Goal: Task Accomplishment & Management: Complete application form

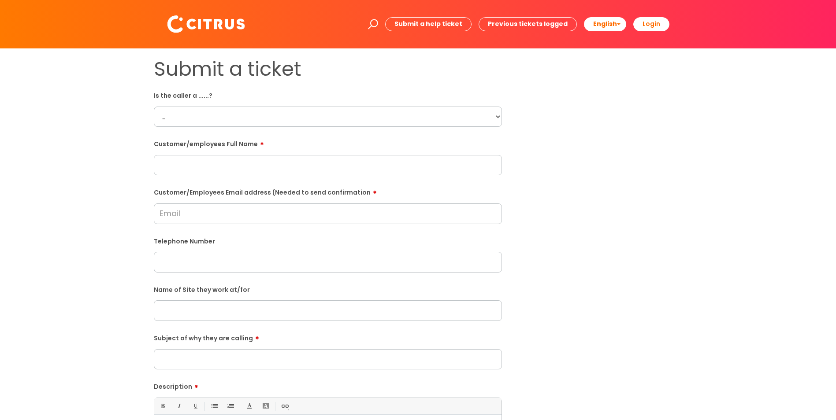
click at [274, 114] on select "... Citrus Customer Citrus Employee [DEMOGRAPHIC_DATA] Supplier" at bounding box center [328, 117] width 348 height 20
select select "Citrus Employee"
click at [154, 107] on select "... Citrus Customer Citrus Employee [DEMOGRAPHIC_DATA] Supplier" at bounding box center [328, 117] width 348 height 20
click at [268, 169] on input "text" at bounding box center [328, 165] width 348 height 20
click at [277, 158] on input "text" at bounding box center [328, 165] width 348 height 20
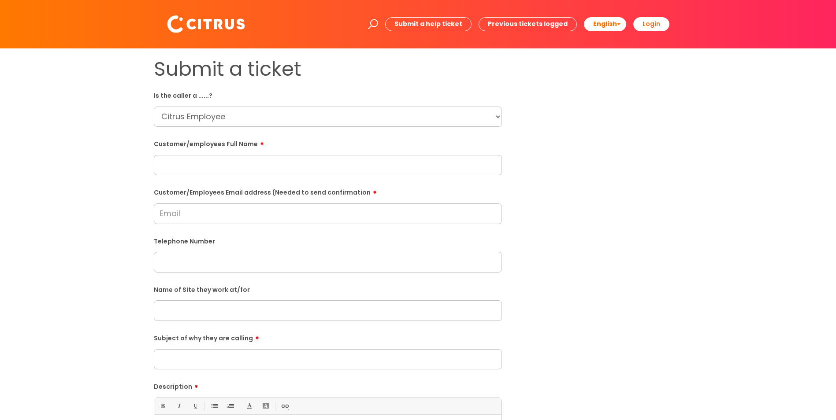
paste input "[PERSON_NAME]"
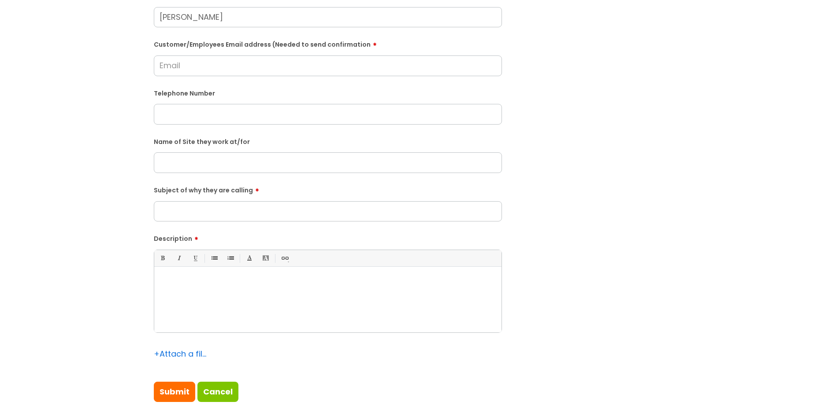
scroll to position [176, 0]
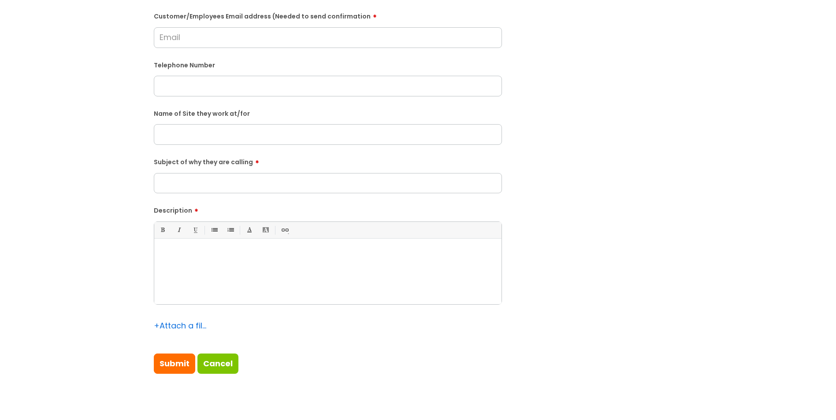
type input "[PERSON_NAME]"
click at [286, 265] on div at bounding box center [327, 274] width 347 height 61
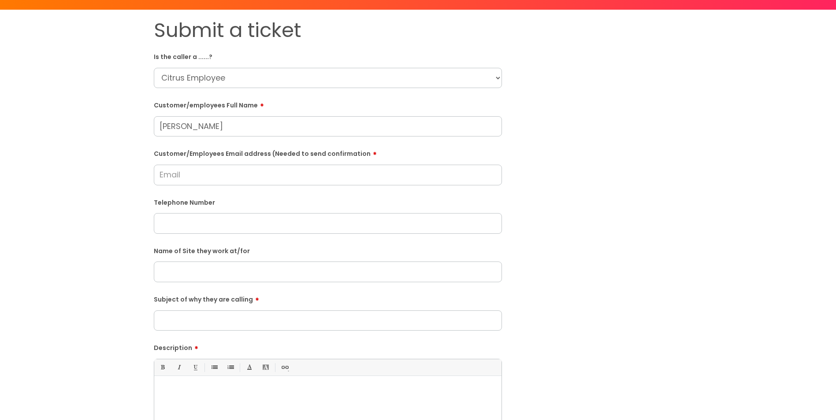
scroll to position [132, 0]
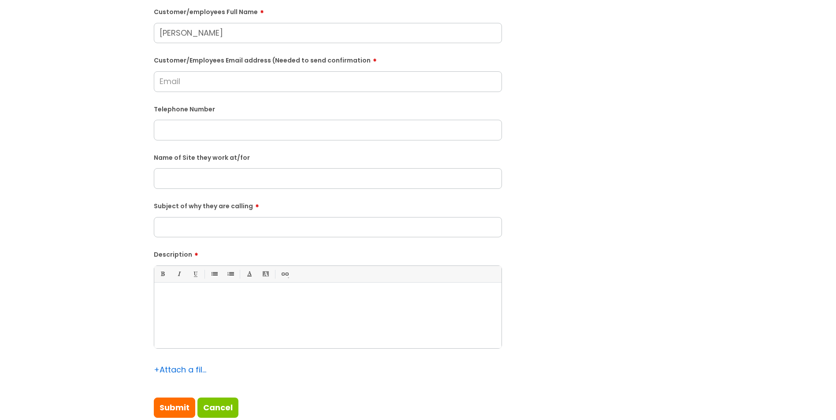
click at [287, 174] on input "text" at bounding box center [328, 178] width 348 height 20
drag, startPoint x: 222, startPoint y: 176, endPoint x: 51, endPoint y: 191, distance: 171.1
click at [51, 191] on div "Submit a ticket Is the caller a ......? ... Citrus Customer Citrus Employee [DE…" at bounding box center [418, 178] width 818 height 507
type input "Soho Space"
click at [259, 133] on input "text" at bounding box center [328, 130] width 348 height 20
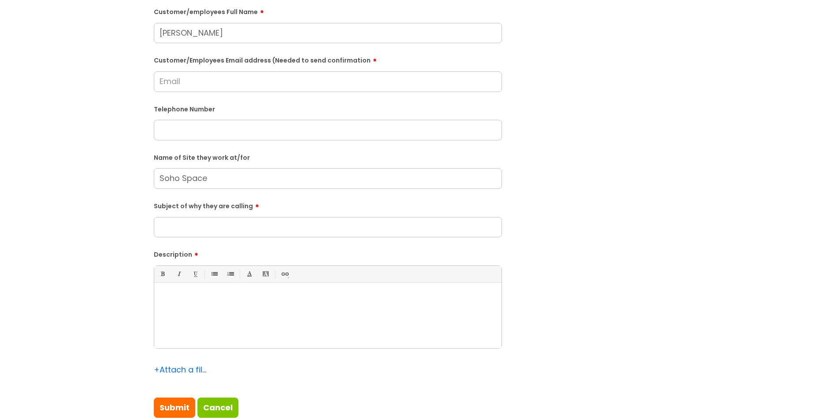
paste input "07349338649"
type input "07349338649"
click at [211, 226] on input "Subject of why they are calling" at bounding box center [328, 227] width 348 height 20
click at [266, 314] on div at bounding box center [327, 318] width 347 height 61
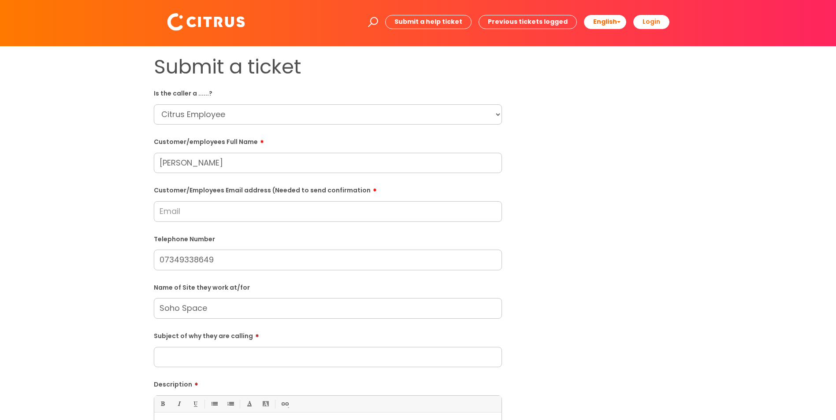
scroll to position [0, 0]
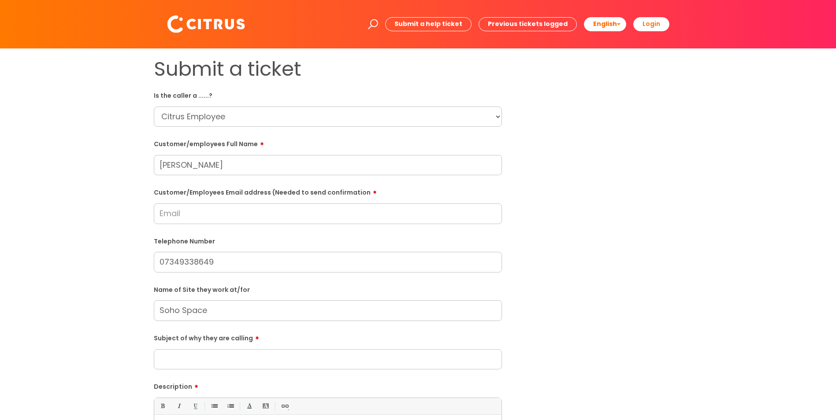
click at [226, 215] on input "Customer/Employees Email address (Needed to send confirmation" at bounding box center [328, 214] width 348 height 20
paste input "[EMAIL_ADDRESS][DOMAIN_NAME]"
type input "[EMAIL_ADDRESS][DOMAIN_NAME]"
click at [257, 113] on select "... Citrus Customer Citrus Employee [DEMOGRAPHIC_DATA] Supplier" at bounding box center [328, 117] width 348 height 20
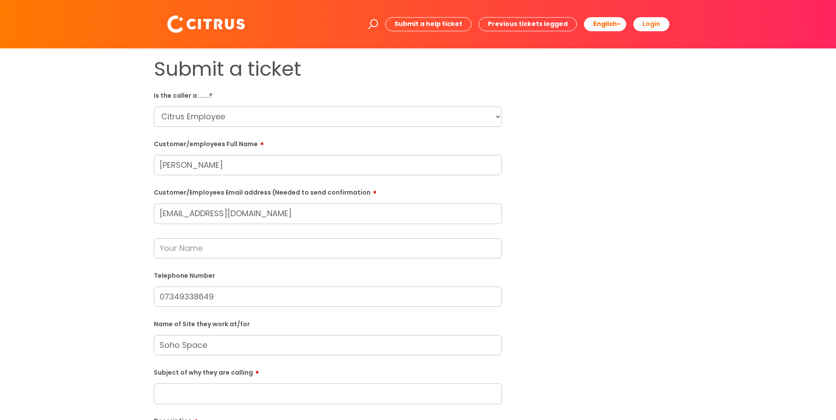
click at [154, 107] on select "... Citrus Customer Citrus Employee [DEMOGRAPHIC_DATA] Supplier" at bounding box center [328, 117] width 348 height 20
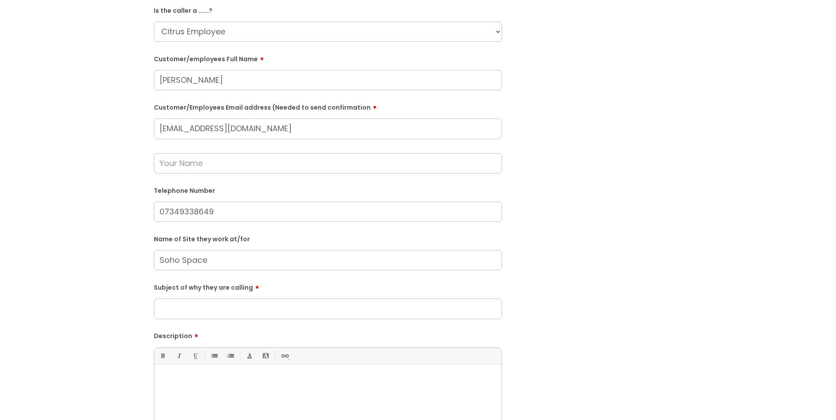
scroll to position [132, 0]
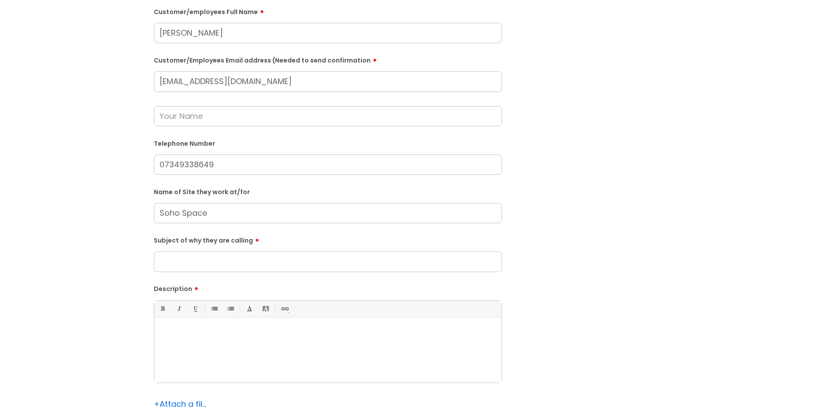
click at [232, 263] on input "Subject of why they are calling" at bounding box center [328, 262] width 348 height 20
type input "Shift on Portal"
click at [225, 344] on div at bounding box center [327, 352] width 347 height 61
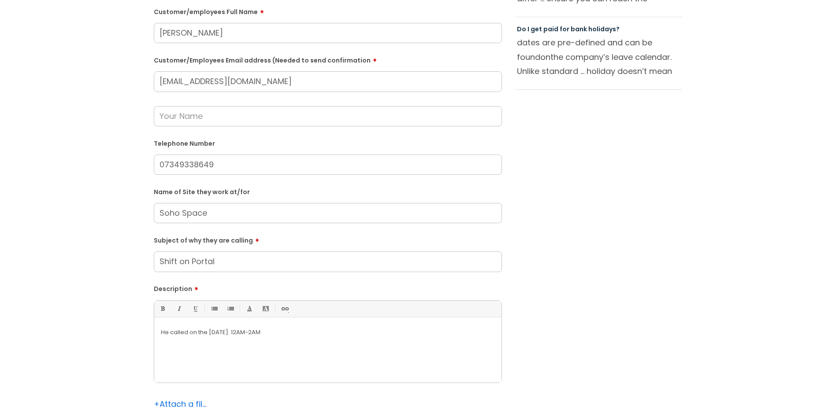
click at [244, 333] on p "He called on the [DATE]. 12AM-2AM" at bounding box center [328, 333] width 334 height 8
click at [366, 326] on div "He called on the [DATE] and queried a shift 12AM-2AM" at bounding box center [327, 352] width 347 height 61
drag, startPoint x: 352, startPoint y: 337, endPoint x: 153, endPoint y: 340, distance: 199.1
click at [153, 340] on div "Submit a ticket Is the caller a ......? ... Citrus Customer Citrus Employee [DE…" at bounding box center [327, 196] width 361 height 542
copy p "He called on the [DATE] and queried a shift 12AM-2AM"
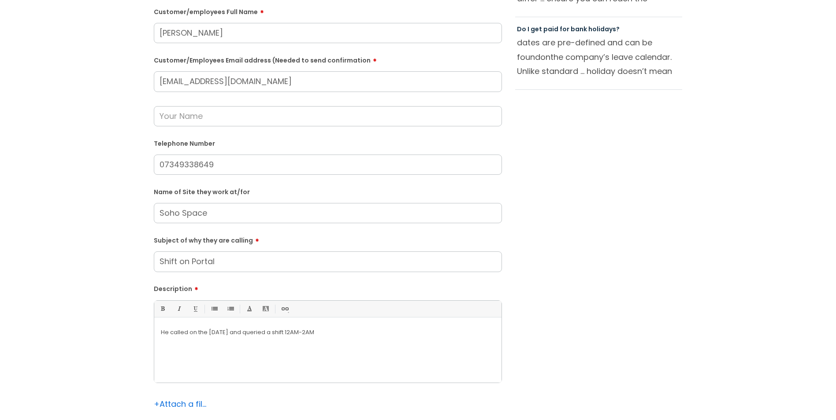
click at [162, 339] on div "He called on the [DATE] and queried a shift 12AM-2AM" at bounding box center [327, 352] width 347 height 61
drag, startPoint x: 363, startPoint y: 332, endPoint x: 156, endPoint y: 334, distance: 207.0
click at [156, 334] on div "URGENT. He called on the [DATE] and queried a shift 12AM-2AM" at bounding box center [327, 352] width 347 height 61
copy p "URGENT. He called on the [DATE] and queried a shift 12AM-2AM"
drag, startPoint x: 237, startPoint y: 208, endPoint x: 163, endPoint y: 213, distance: 75.0
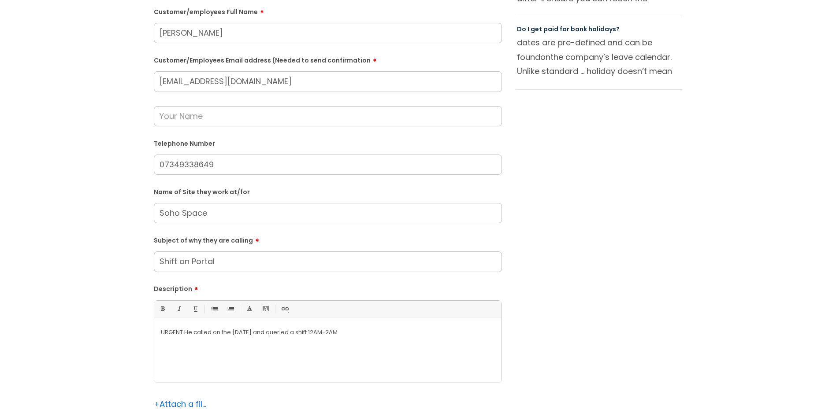
click at [163, 213] on input "Soho Space" at bounding box center [328, 213] width 348 height 20
click at [218, 211] on input "Soho Space" at bounding box center [328, 213] width 348 height 20
click at [228, 211] on input "Soho Space" at bounding box center [328, 213] width 348 height 20
click at [161, 211] on input "Soho Space" at bounding box center [328, 213] width 348 height 20
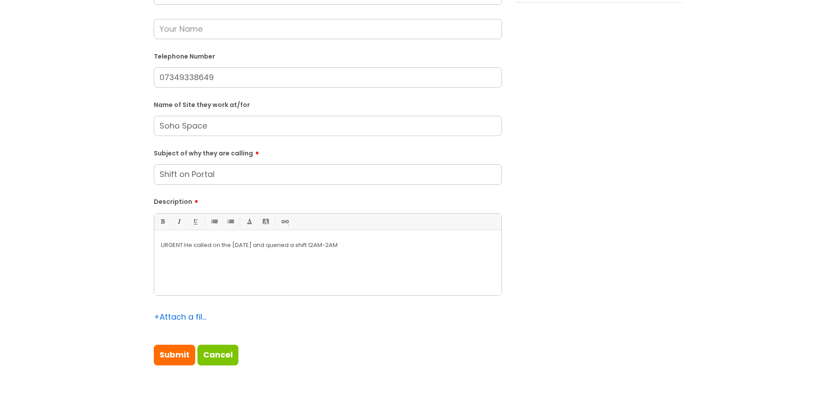
scroll to position [220, 0]
click at [366, 242] on p "URGENT. He called on the [DATE] and queried a shift 12AM-2AM" at bounding box center [328, 245] width 334 height 8
click at [307, 244] on p "URGENT. He called on the [DATE] and queried a shift 12AM-2AM" at bounding box center [328, 245] width 334 height 8
click at [325, 245] on p "URGENT. He called on the [DATE] and queried his shift 12AM-2AM" at bounding box center [328, 245] width 334 height 8
click at [463, 244] on p "URGENT. He called on the [DATE] and queried his shifts for w/c [DATE] as they a…" at bounding box center [328, 245] width 334 height 8
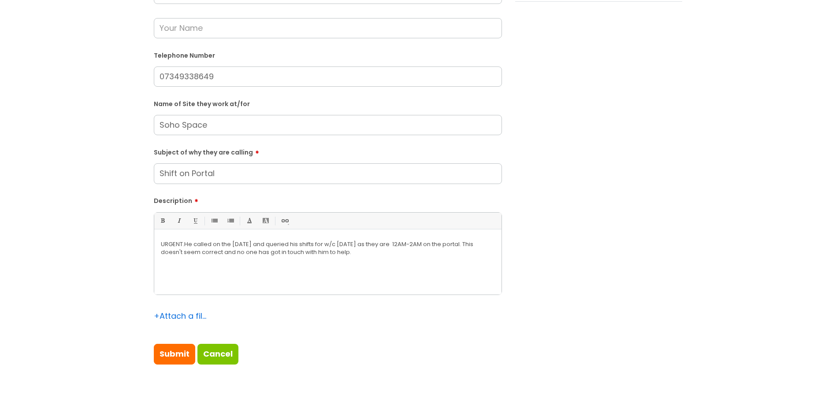
drag, startPoint x: 373, startPoint y: 256, endPoint x: 122, endPoint y: 227, distance: 253.2
click at [122, 227] on div "Submit a ticket Is the caller a ......? ... Citrus Customer Citrus Employee [DE…" at bounding box center [418, 108] width 818 height 542
copy p "URGENT. He called on the [DATE] and queried his shifts for w/c [DATE] as they a…"
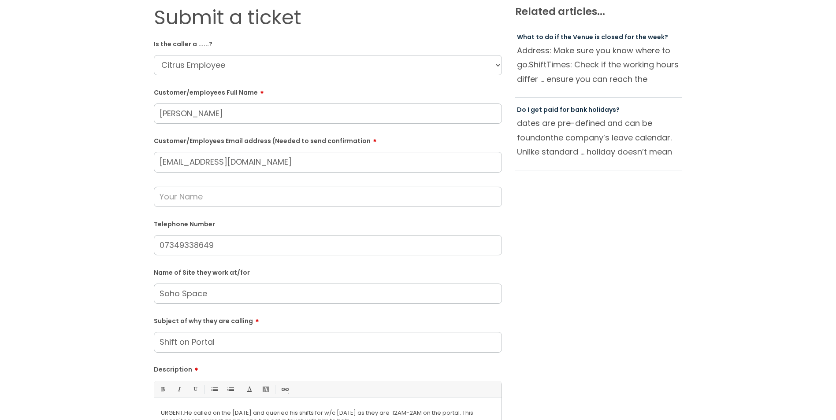
scroll to position [44, 0]
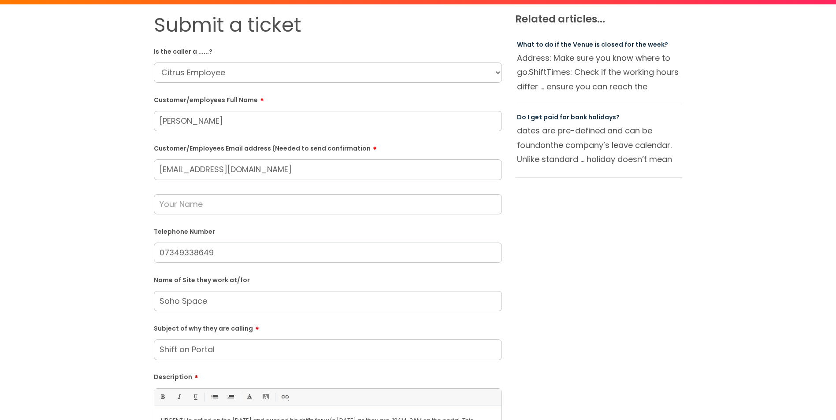
drag, startPoint x: 216, startPoint y: 181, endPoint x: 118, endPoint y: 181, distance: 97.8
click at [118, 181] on div "Submit a ticket Is the caller a ......? ... Citrus Customer Citrus Employee [DE…" at bounding box center [418, 284] width 818 height 542
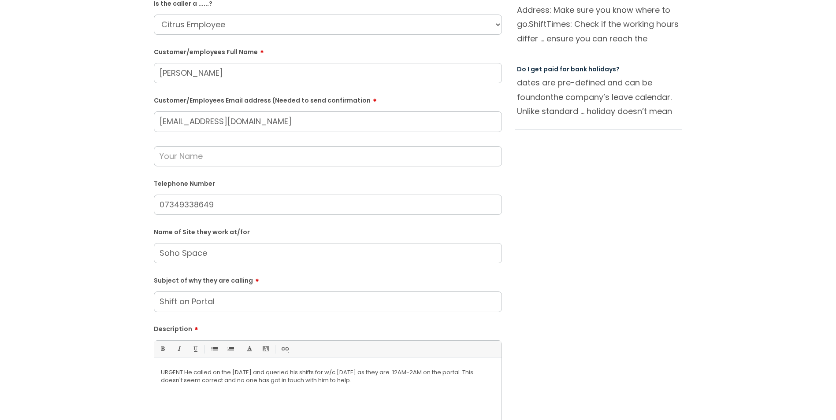
scroll to position [264, 0]
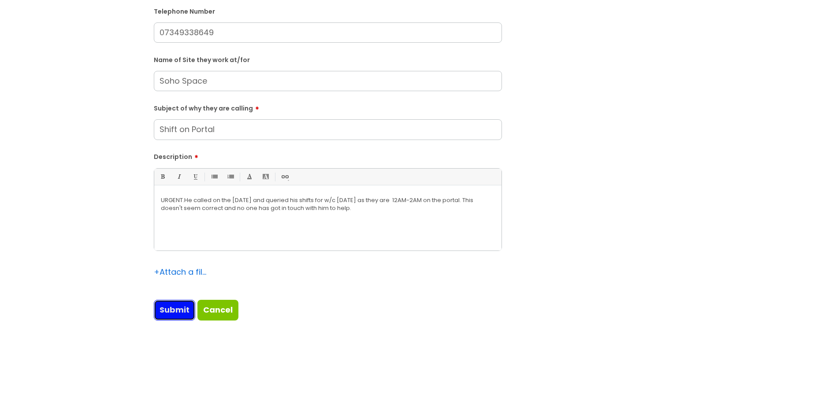
click at [187, 313] on input "Submit" at bounding box center [174, 310] width 41 height 20
type input "Please Wait..."
